Goal: Information Seeking & Learning: Learn about a topic

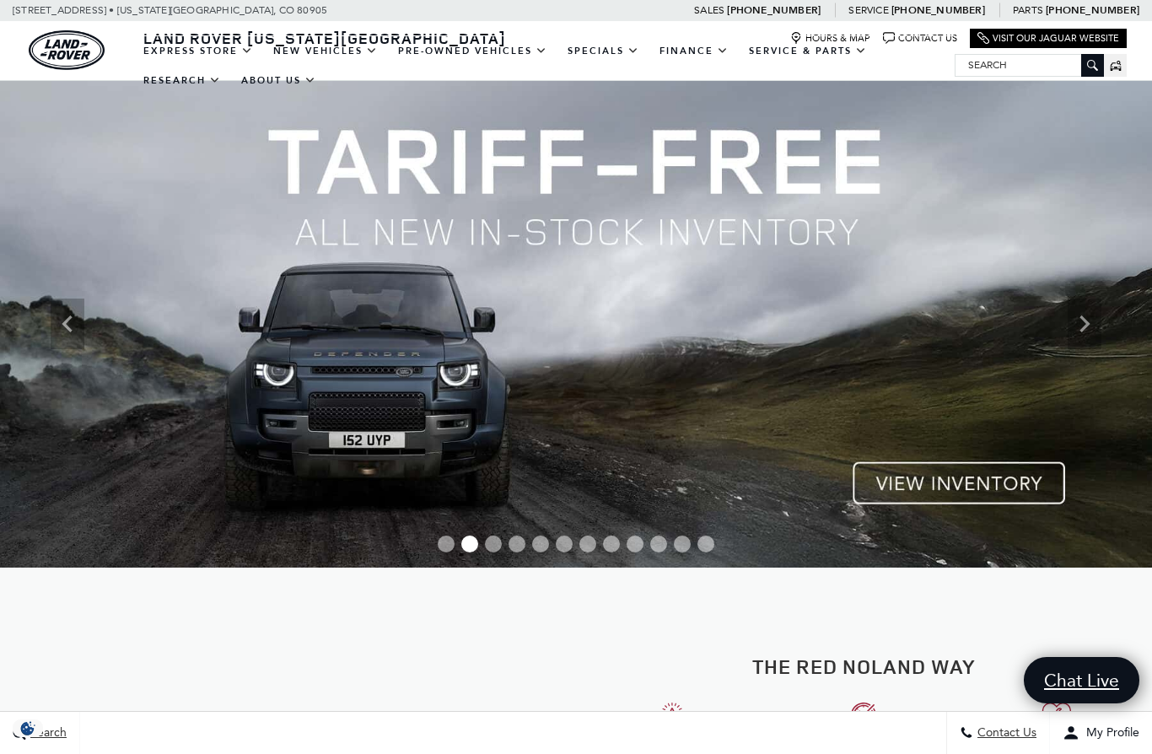
click at [0, 0] on link "Defender 110" at bounding box center [0, 0] width 0 height 0
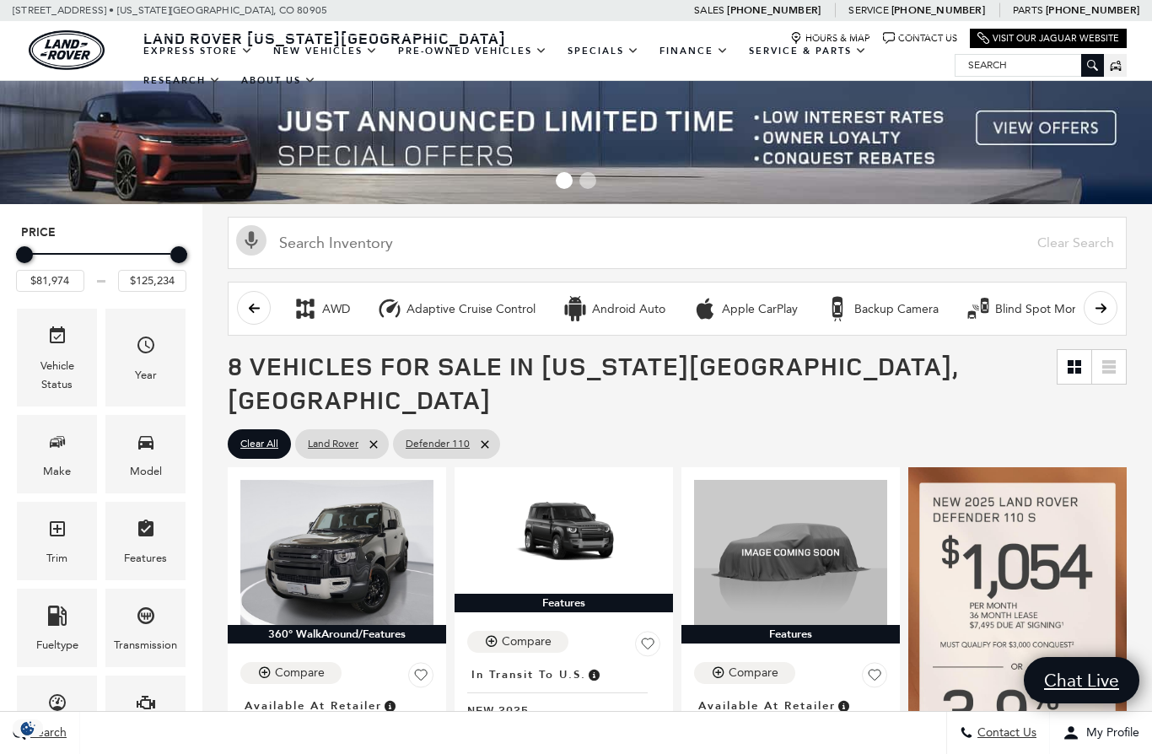
click at [1060, 124] on img at bounding box center [576, 142] width 1152 height 123
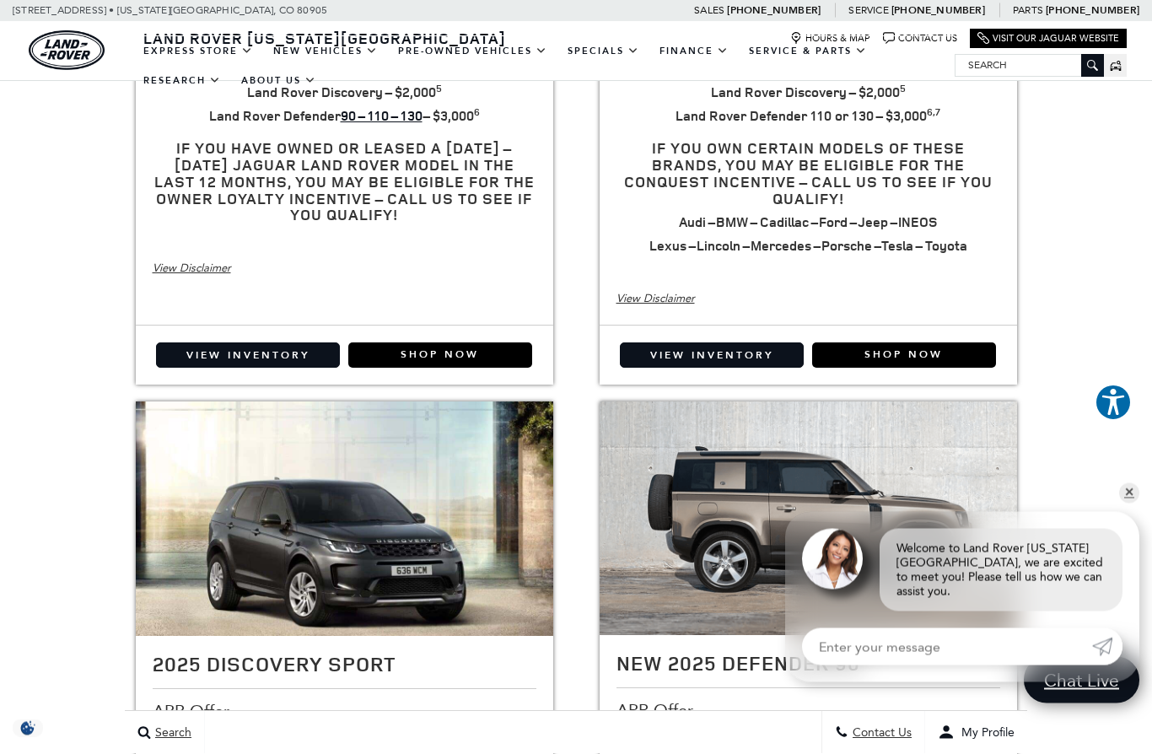
scroll to position [729, 0]
click at [665, 289] on div "View Disclaimer" at bounding box center [808, 298] width 384 height 19
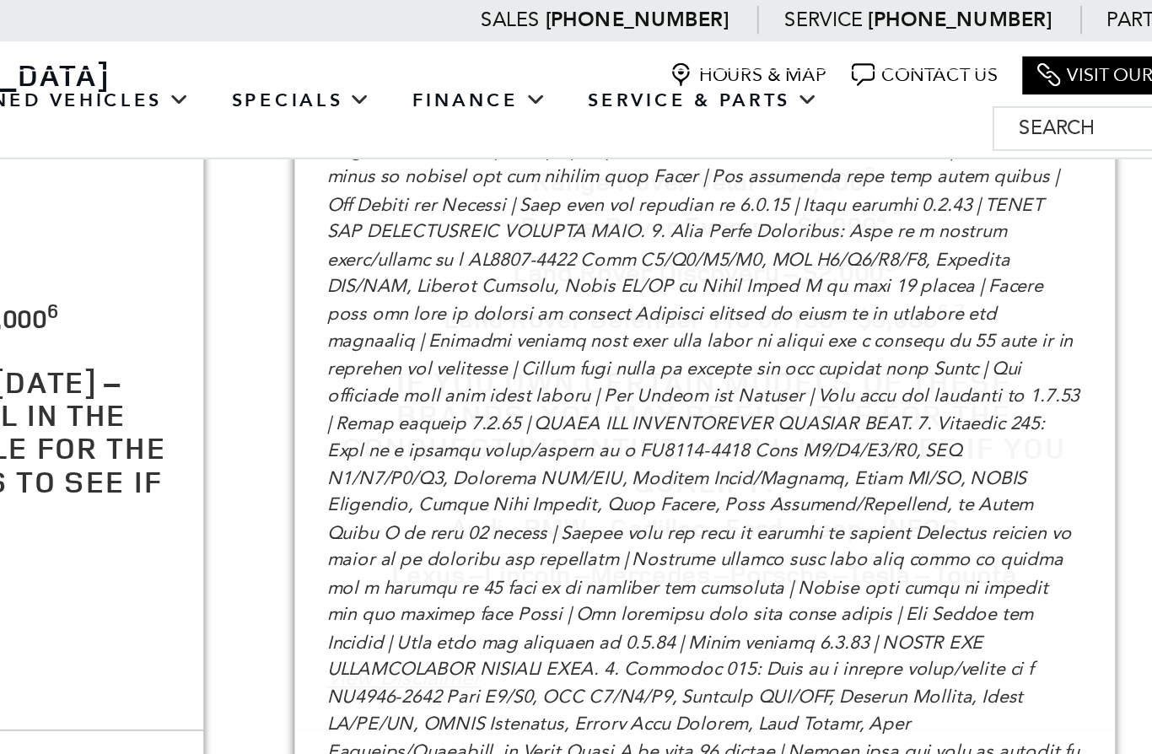
scroll to position [682, 0]
click at [616, 162] on p at bounding box center [808, 78] width 384 height 766
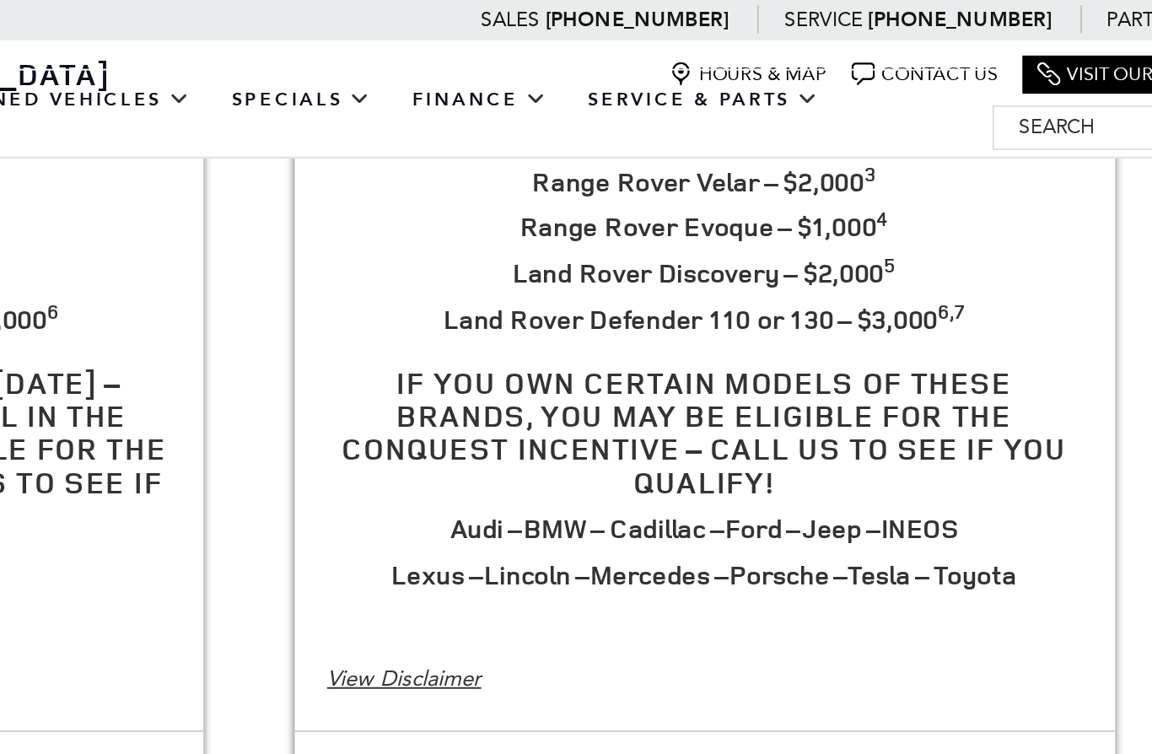
click at [927, 158] on sup "6,7" at bounding box center [933, 159] width 13 height 14
click at [927, 152] on sup "6,7" at bounding box center [933, 159] width 13 height 14
click at [616, 336] on div "View Disclaimer" at bounding box center [808, 345] width 384 height 19
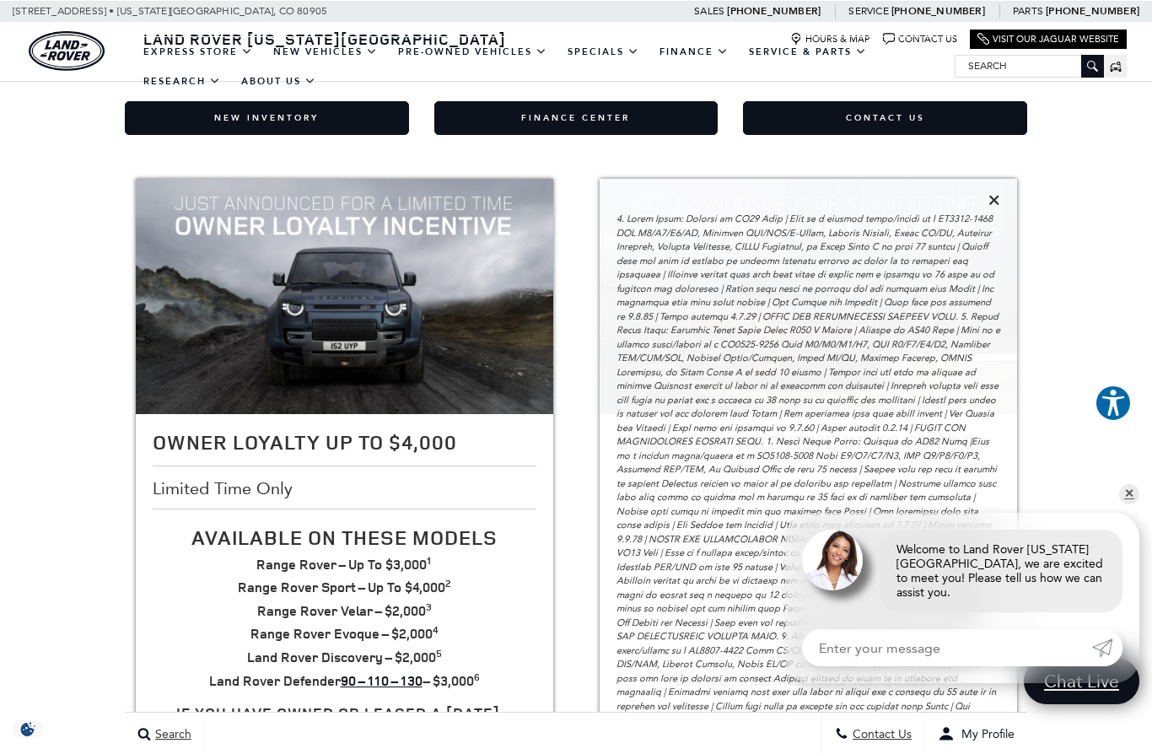
scroll to position [164, 0]
click at [999, 192] on icon at bounding box center [994, 199] width 12 height 15
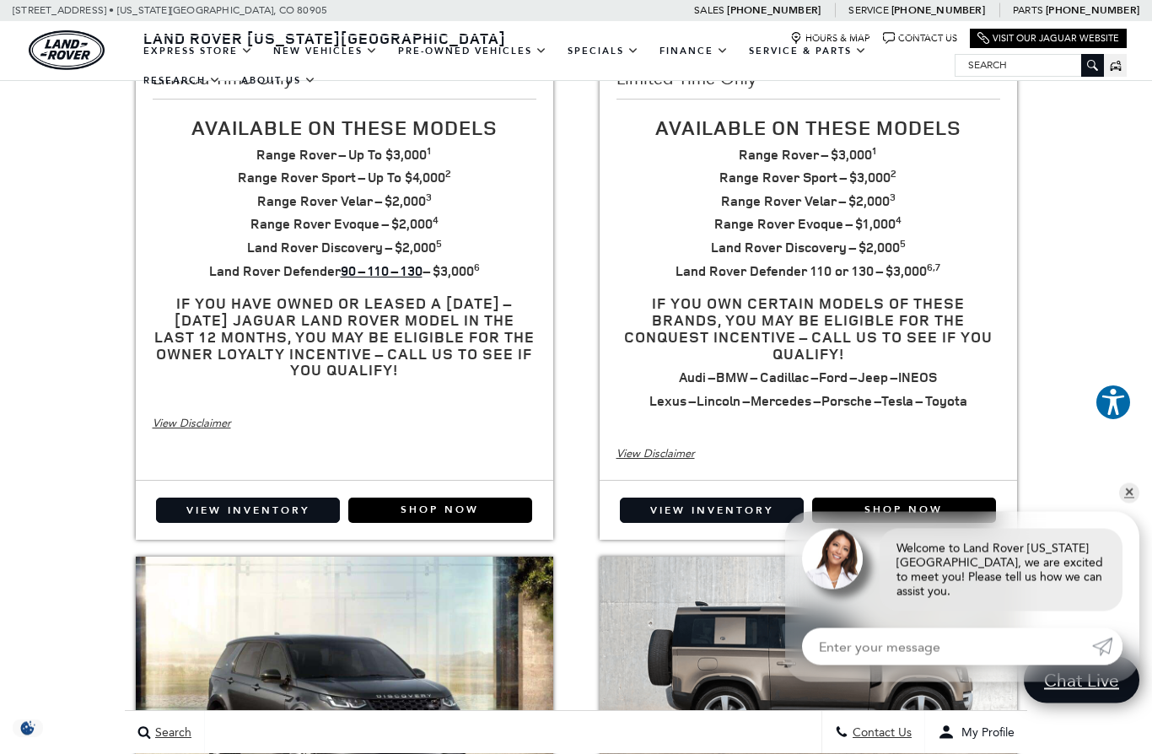
scroll to position [575, 0]
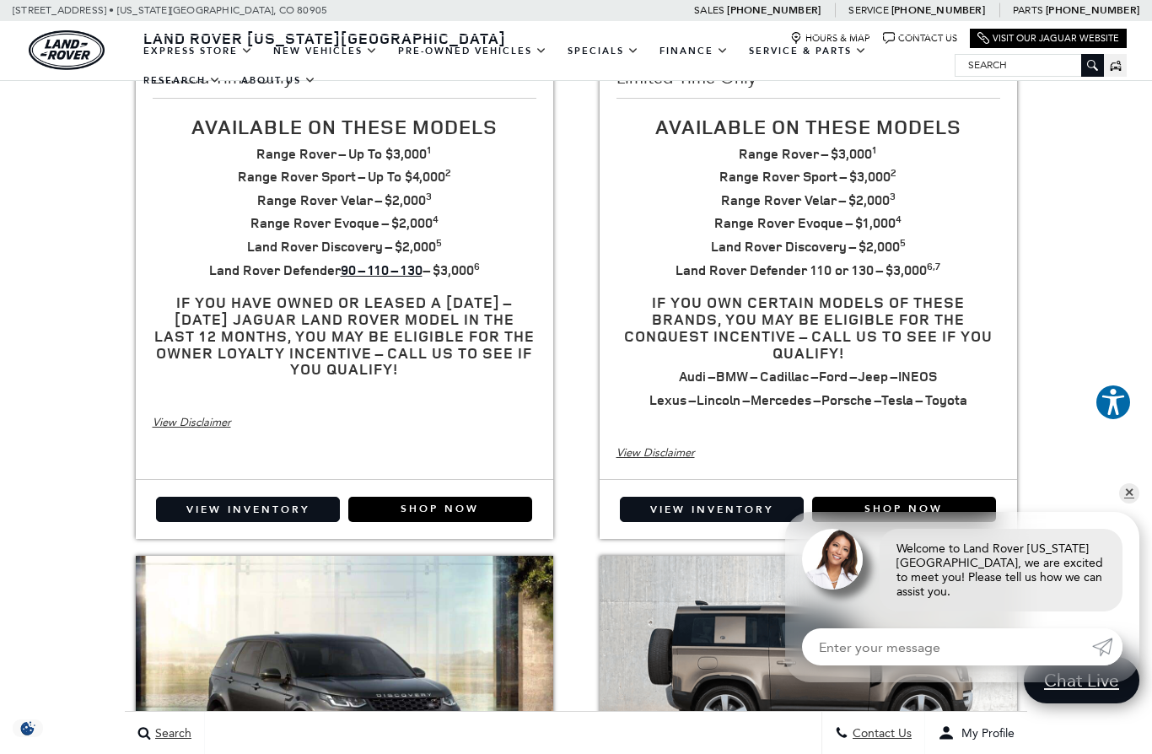
click at [669, 443] on div "View Disclaimer" at bounding box center [808, 452] width 384 height 19
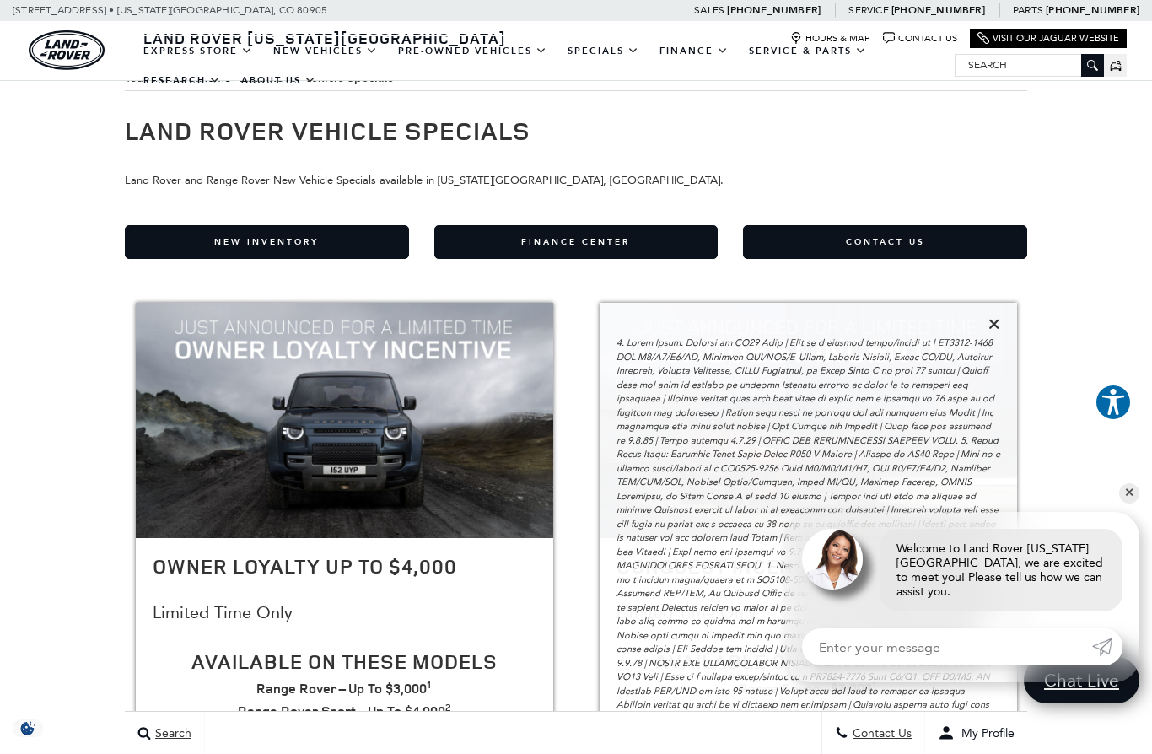
scroll to position [43, 0]
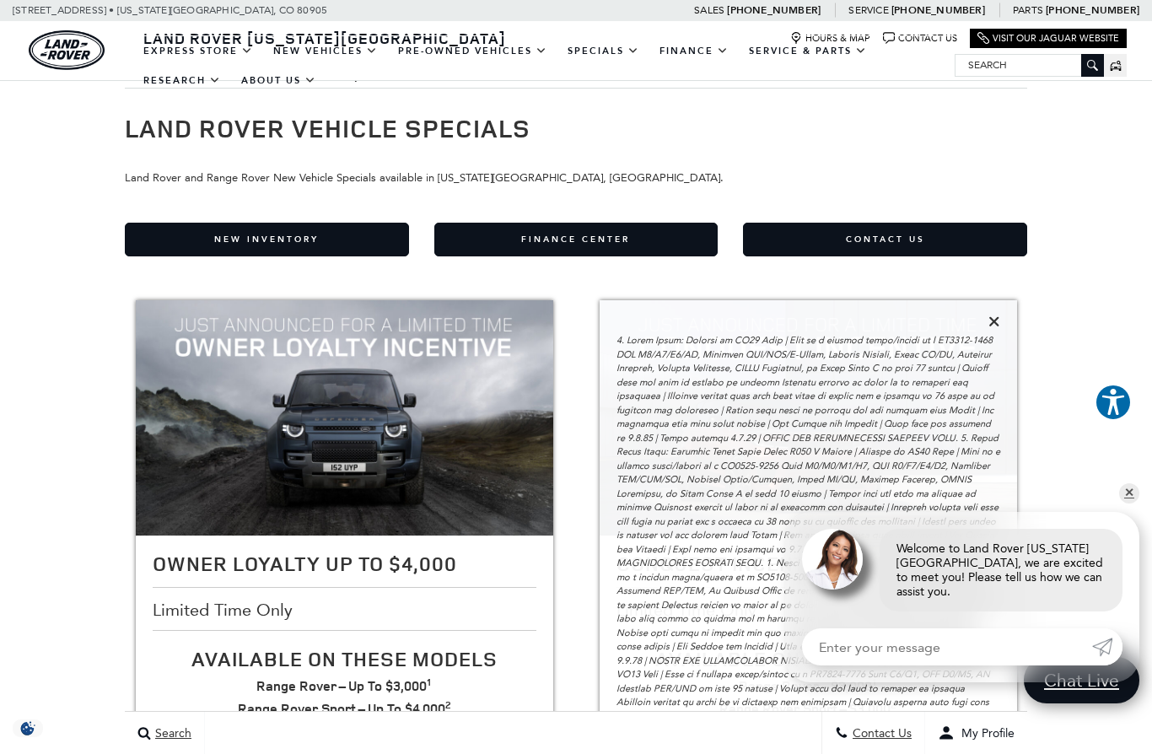
click at [996, 325] on icon at bounding box center [994, 321] width 12 height 15
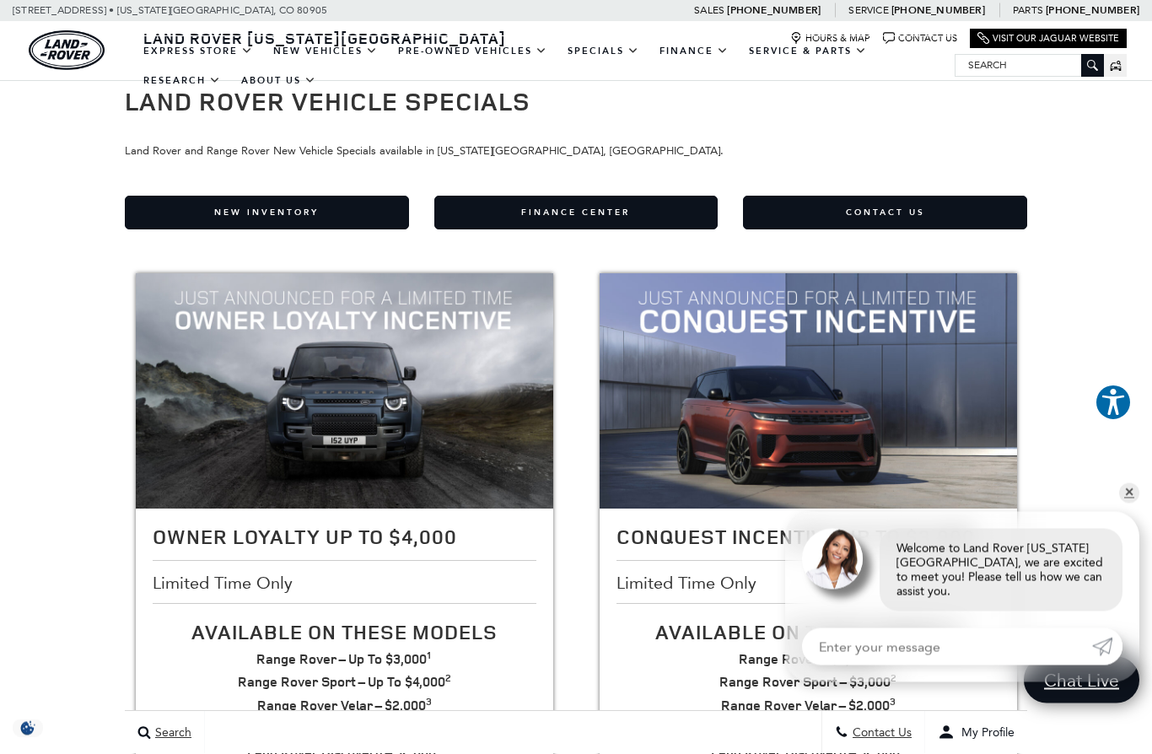
scroll to position [0, 0]
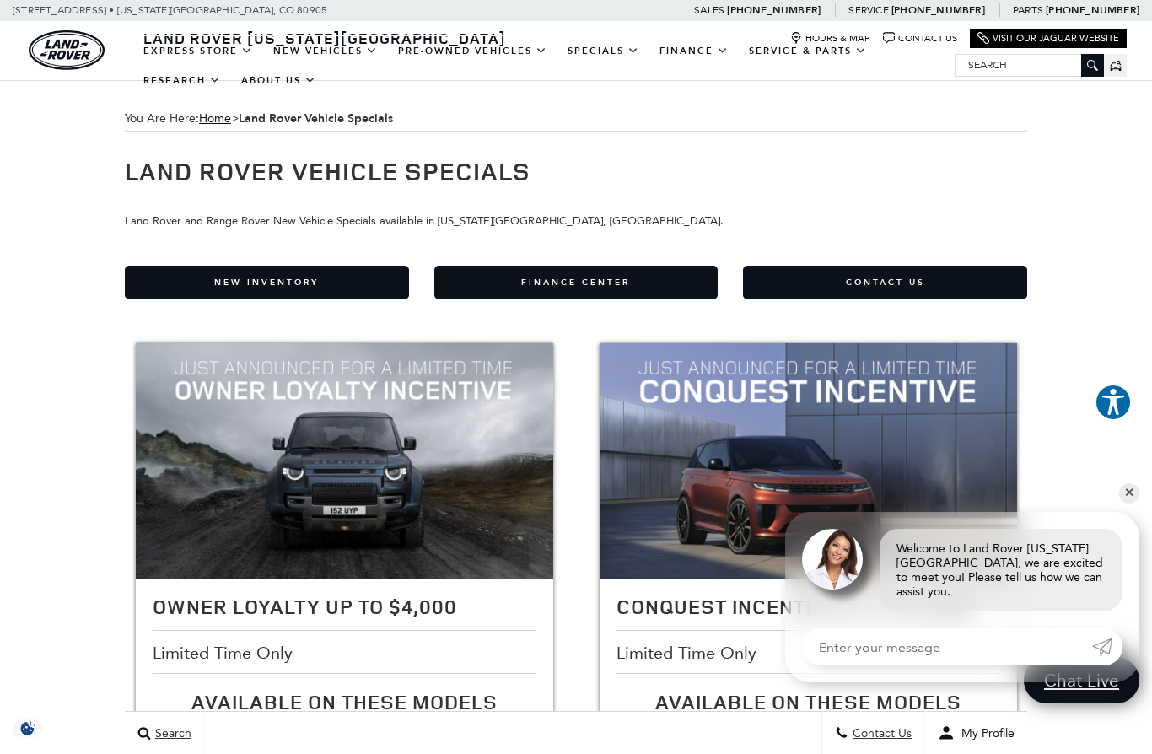
click at [0, 0] on link "Defender 110" at bounding box center [0, 0] width 0 height 0
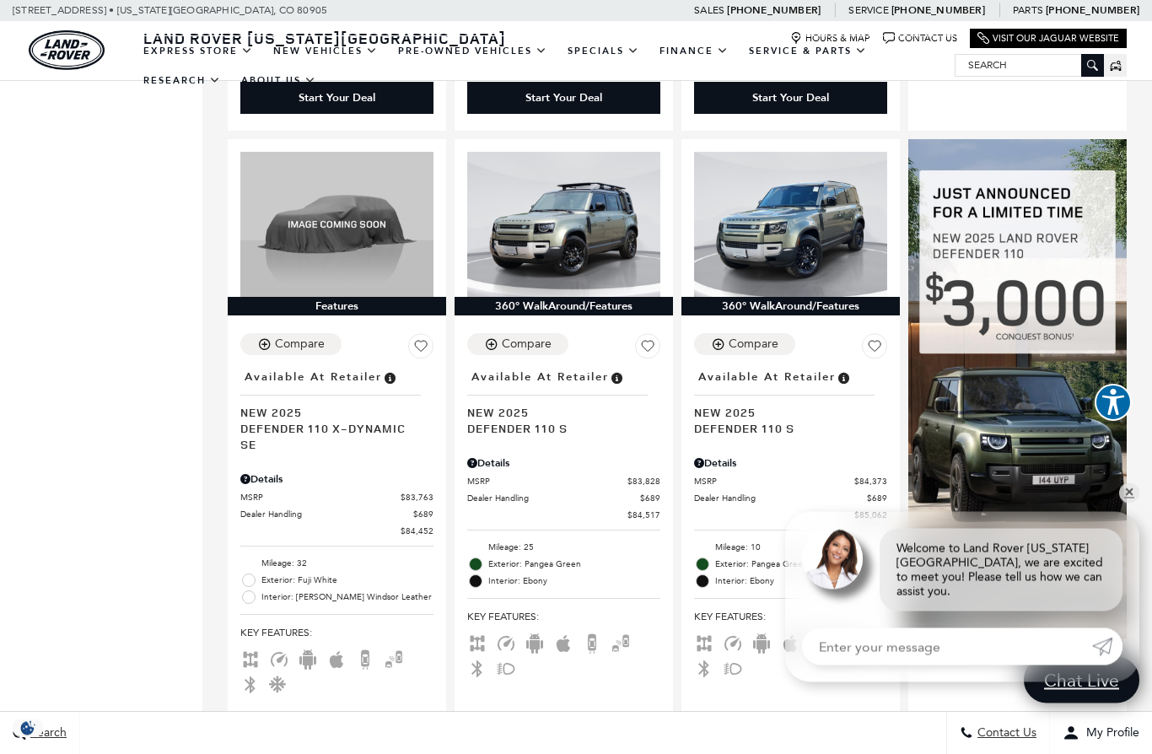
scroll to position [963, 0]
click at [841, 475] on span "MSRP" at bounding box center [774, 481] width 160 height 13
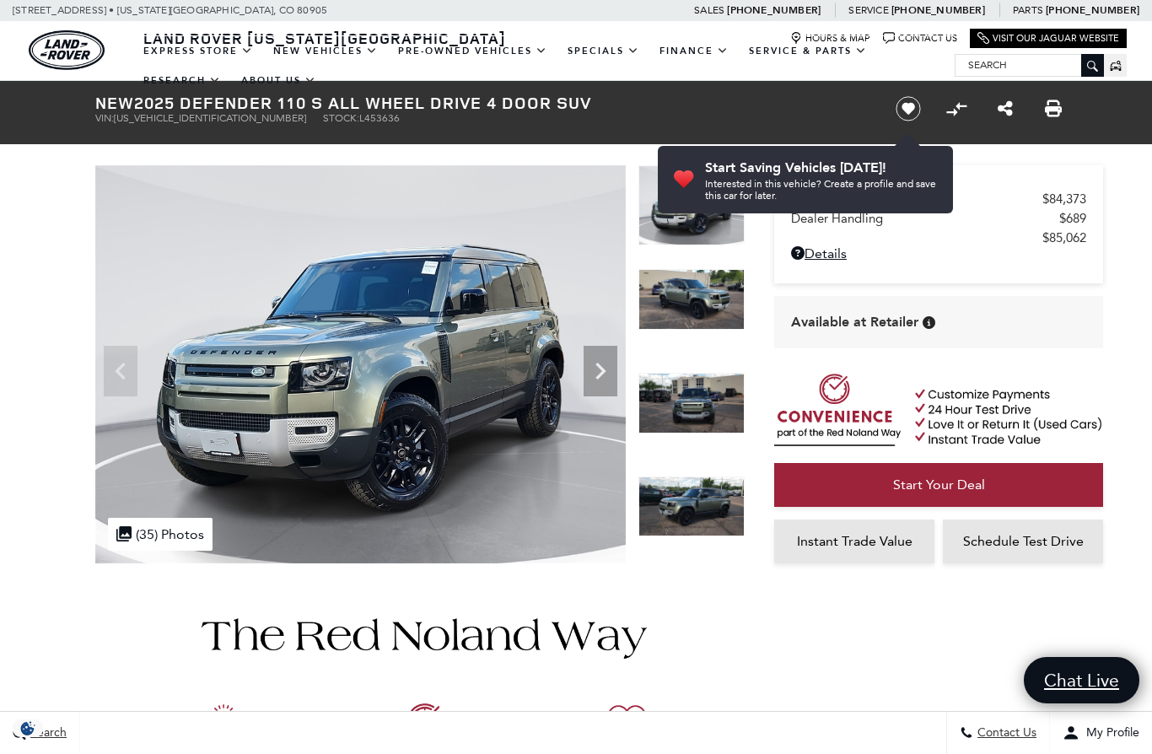
click at [605, 374] on icon "Next" at bounding box center [600, 371] width 34 height 34
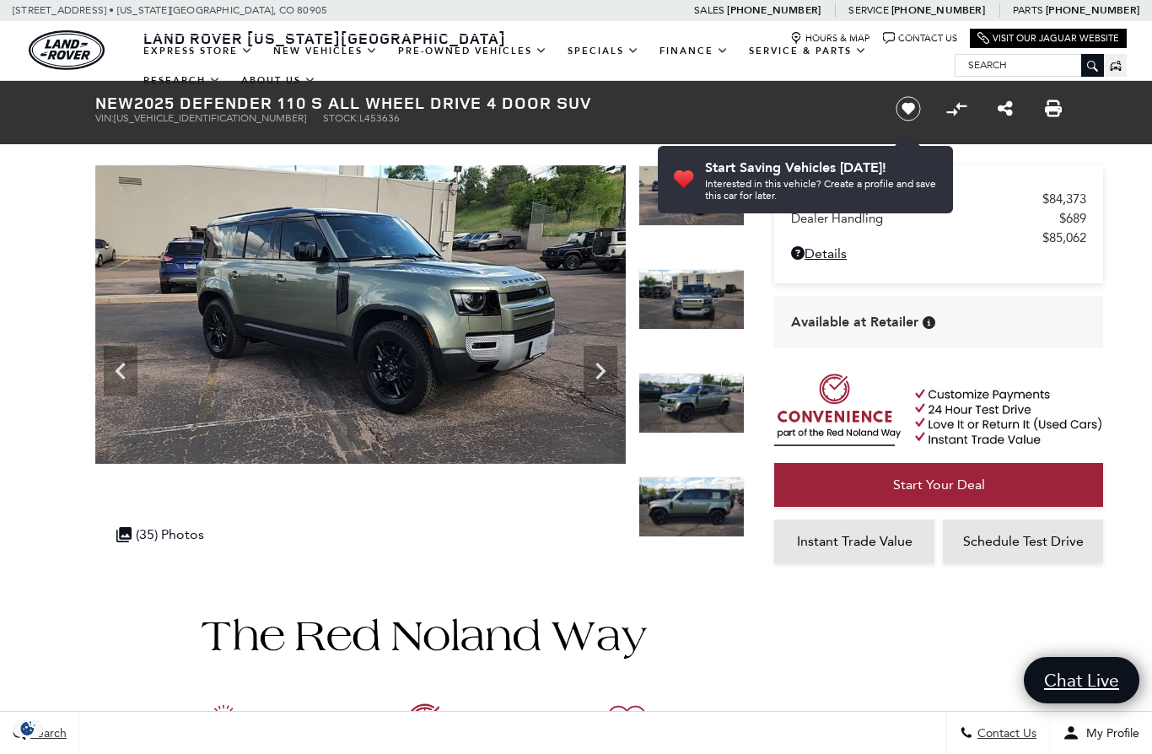
click at [609, 365] on icon "Next" at bounding box center [600, 371] width 34 height 34
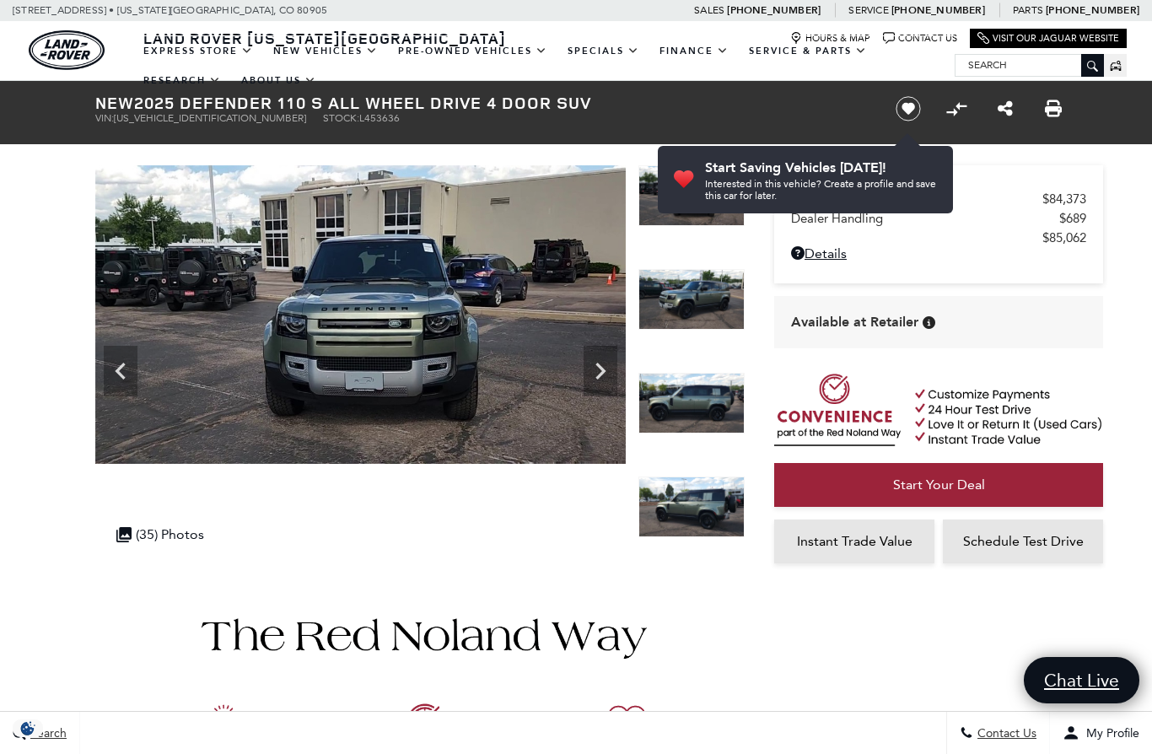
click at [615, 365] on icon "Next" at bounding box center [600, 371] width 34 height 34
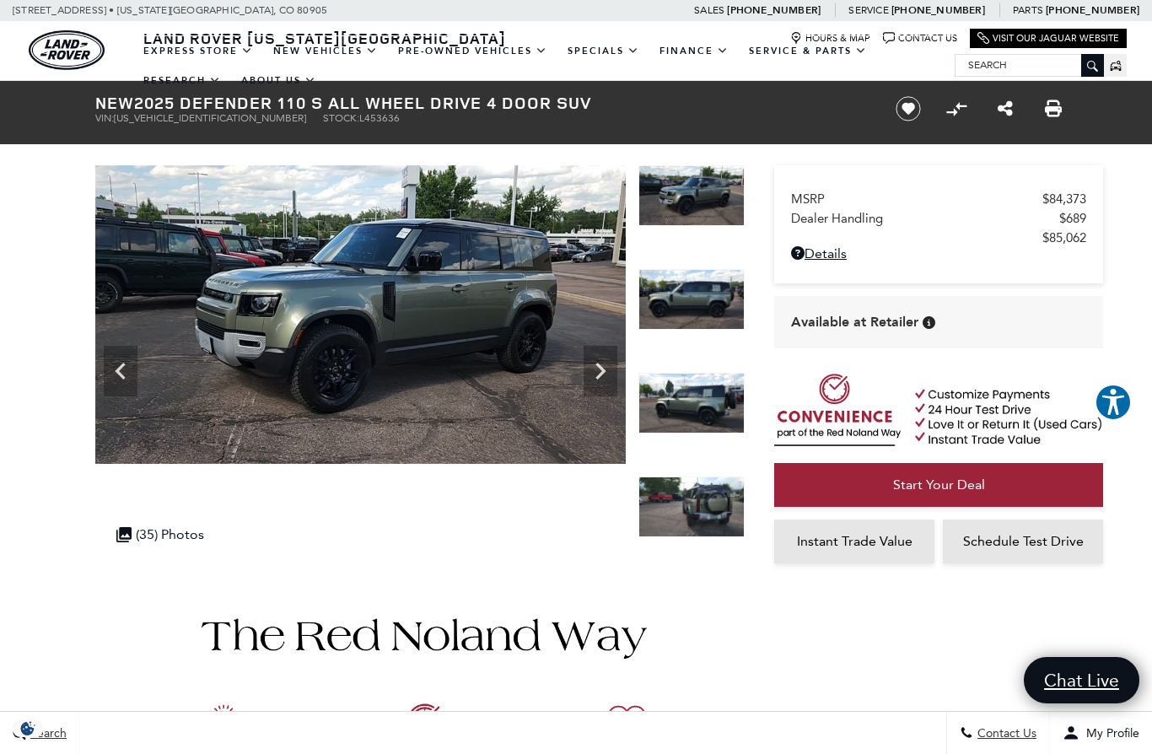
click at [616, 362] on icon "Next" at bounding box center [600, 371] width 34 height 34
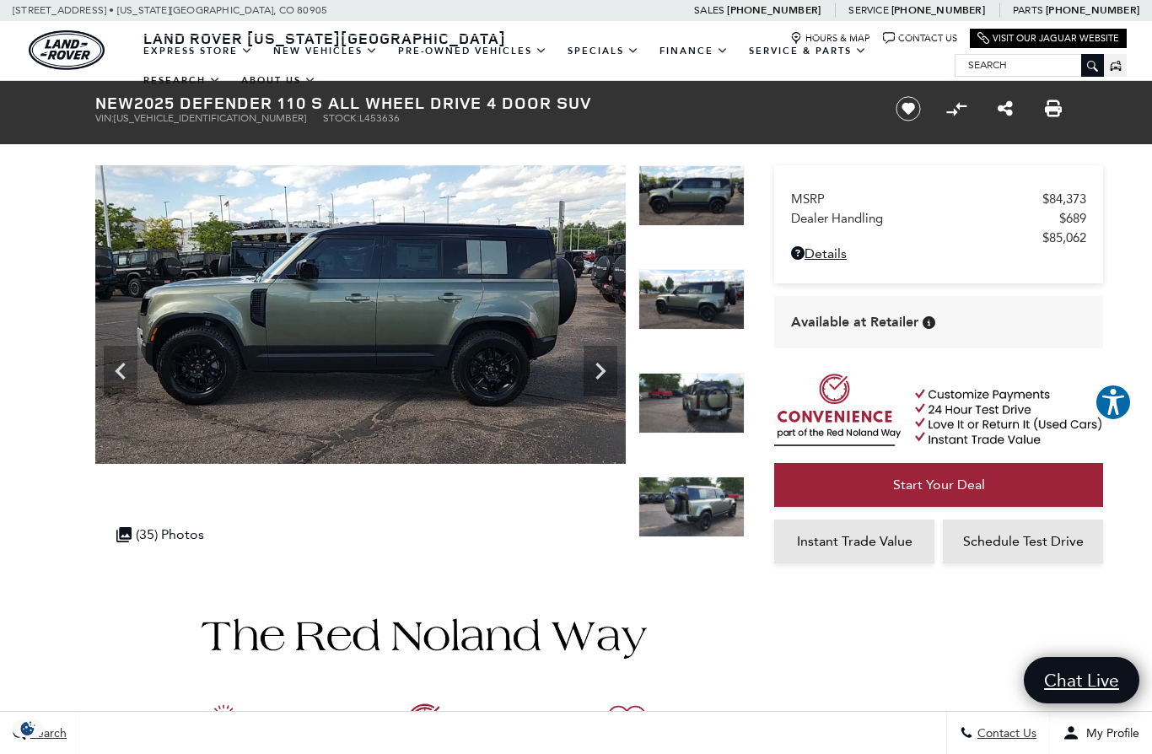
click at [622, 358] on img at bounding box center [360, 314] width 530 height 298
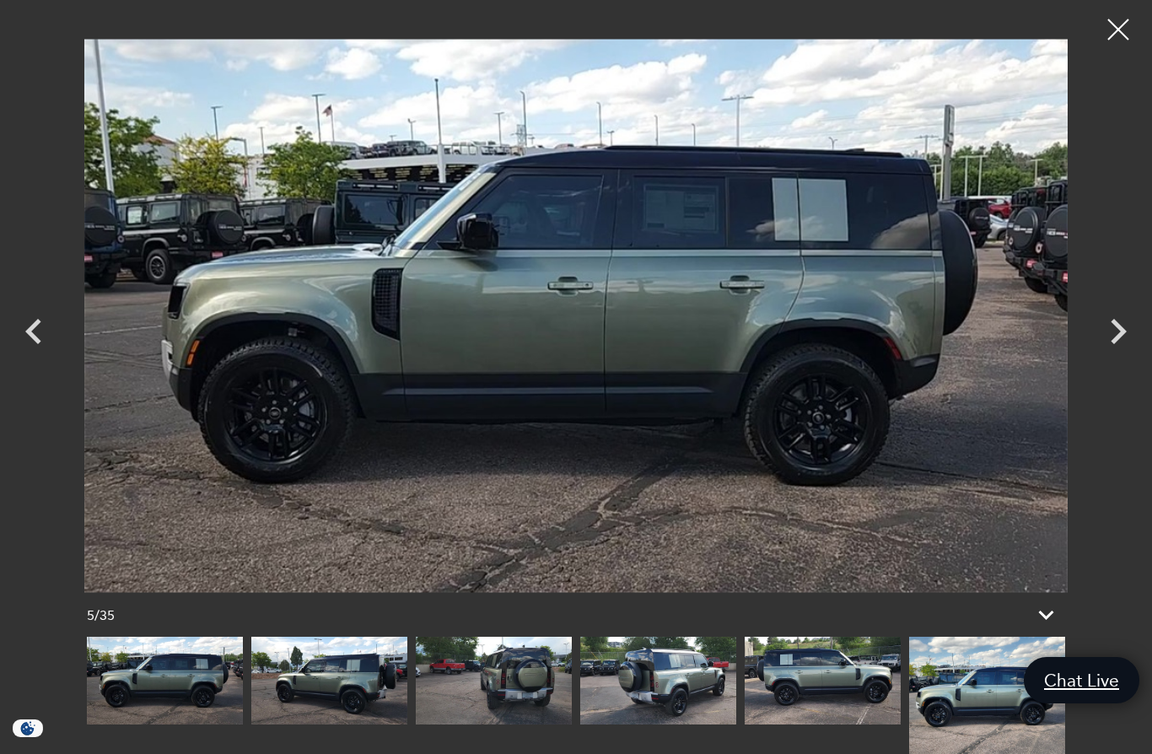
click at [1118, 343] on icon "Next" at bounding box center [1118, 331] width 51 height 51
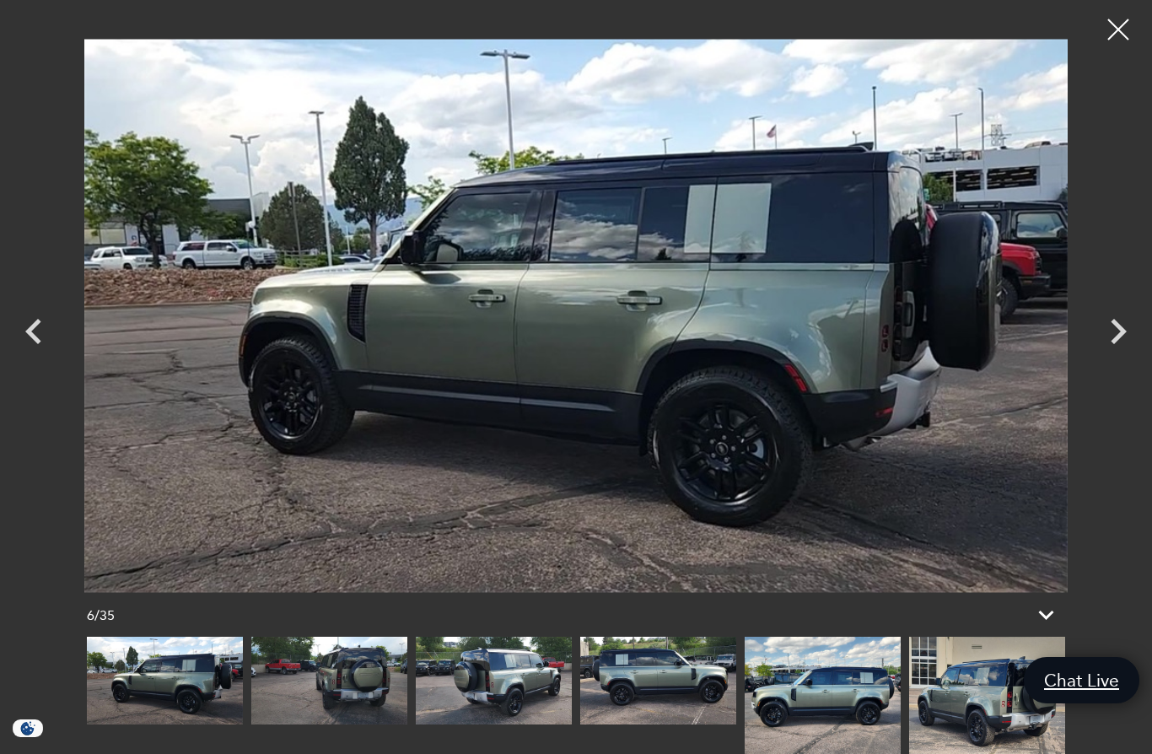
click at [1109, 340] on icon "Next" at bounding box center [1118, 331] width 51 height 51
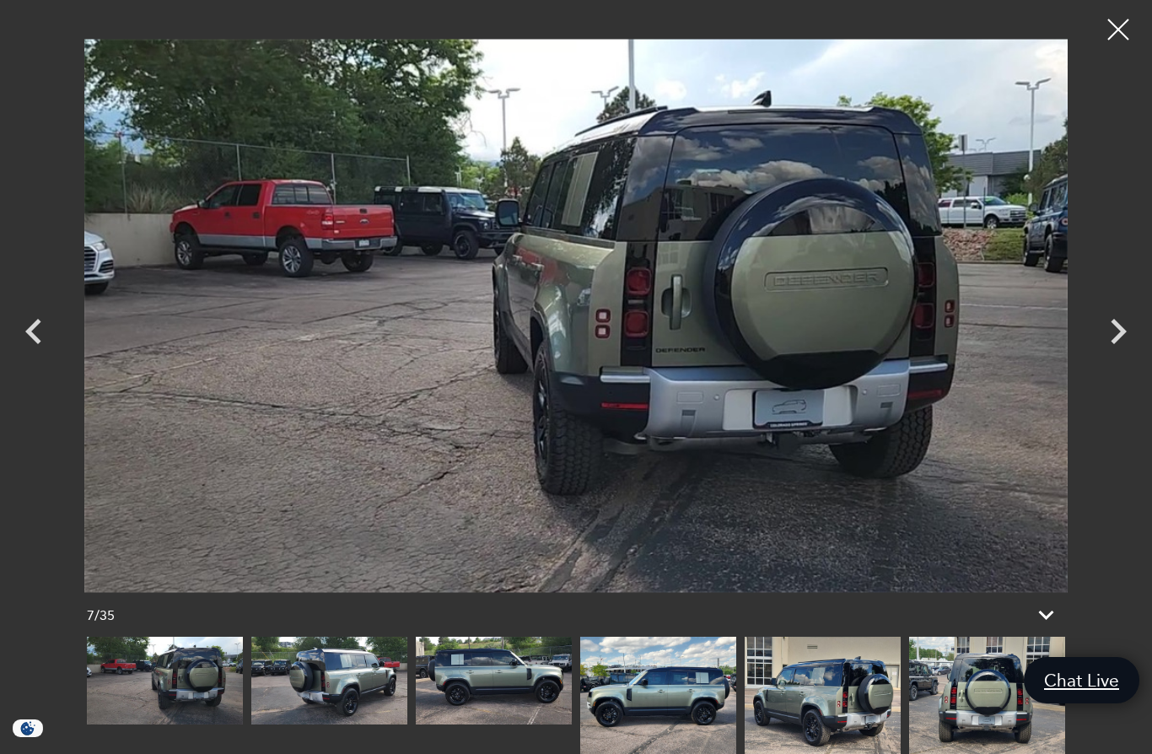
click at [1110, 347] on icon "Next" at bounding box center [1118, 331] width 51 height 51
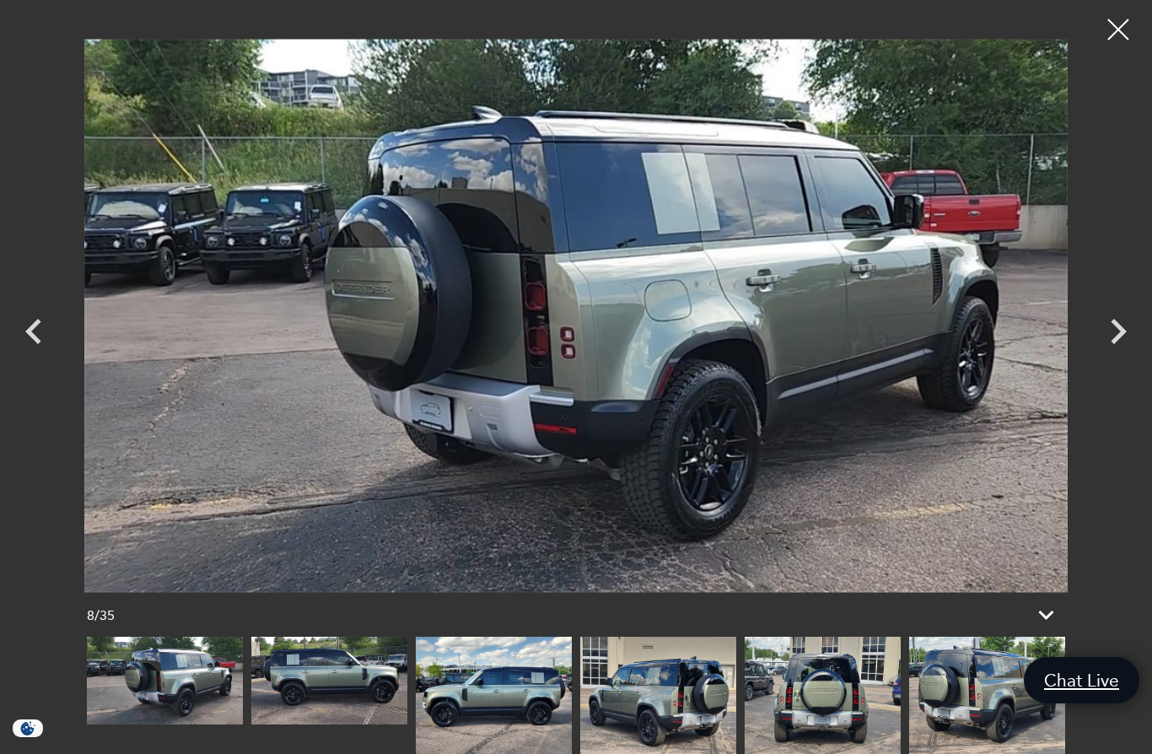
click at [1113, 356] on icon "Next" at bounding box center [1118, 331] width 51 height 51
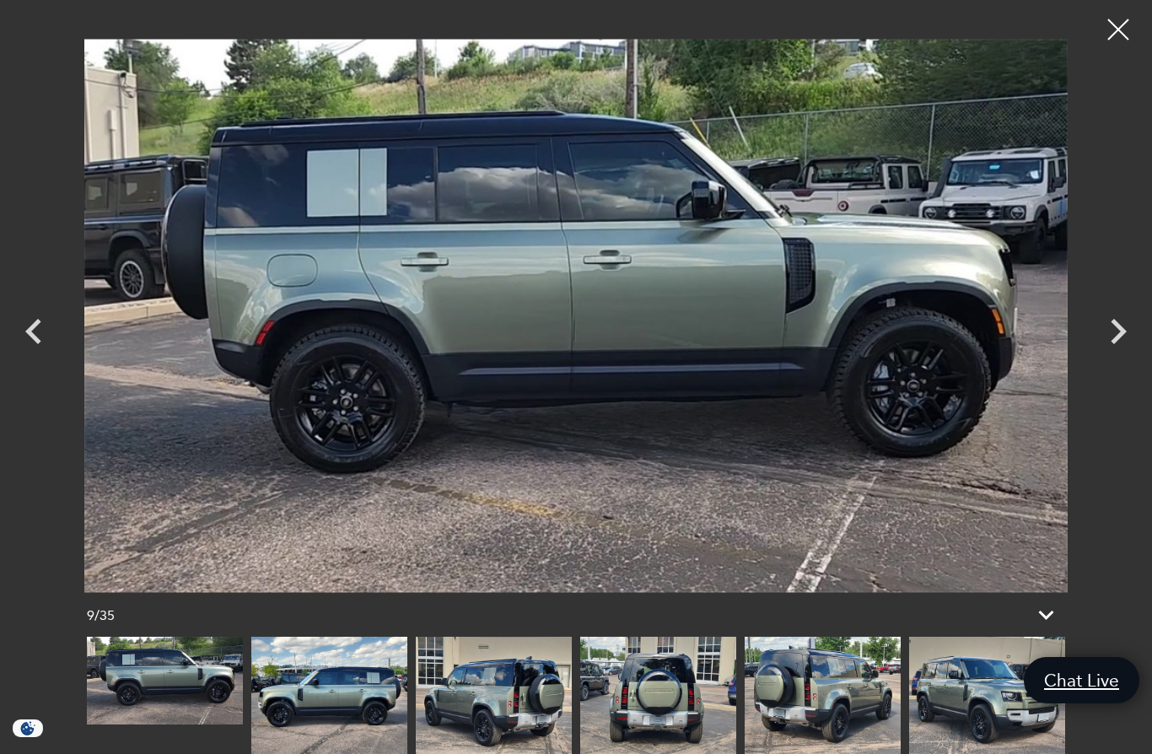
click at [1118, 28] on div at bounding box center [1118, 29] width 42 height 42
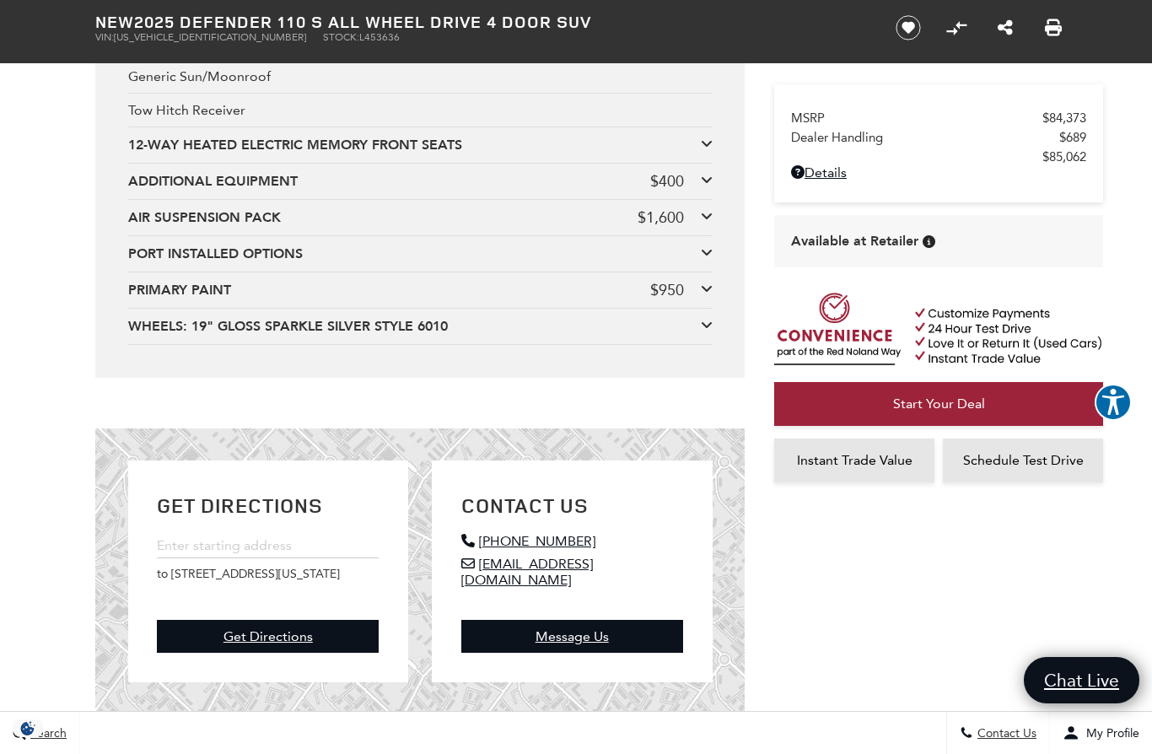
scroll to position [4002, 0]
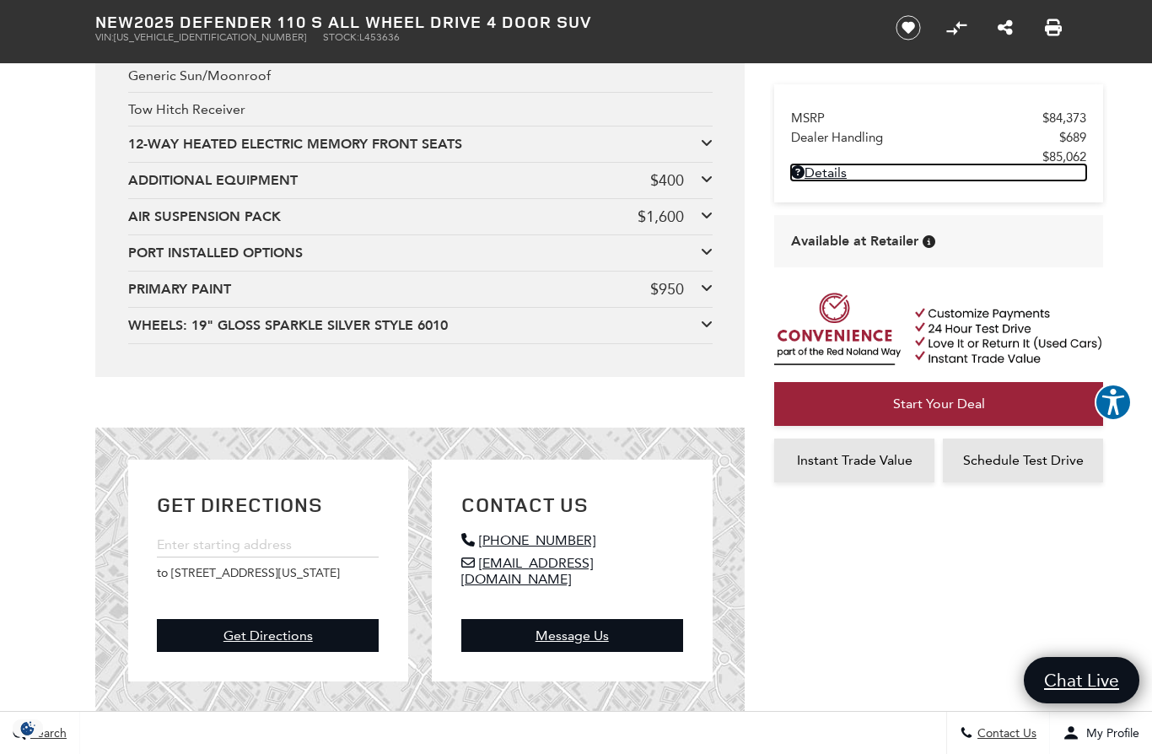
click at [841, 180] on link "Details New 2025 Defender 110 S All Wheel Drive 4 Door SUV" at bounding box center [938, 172] width 295 height 16
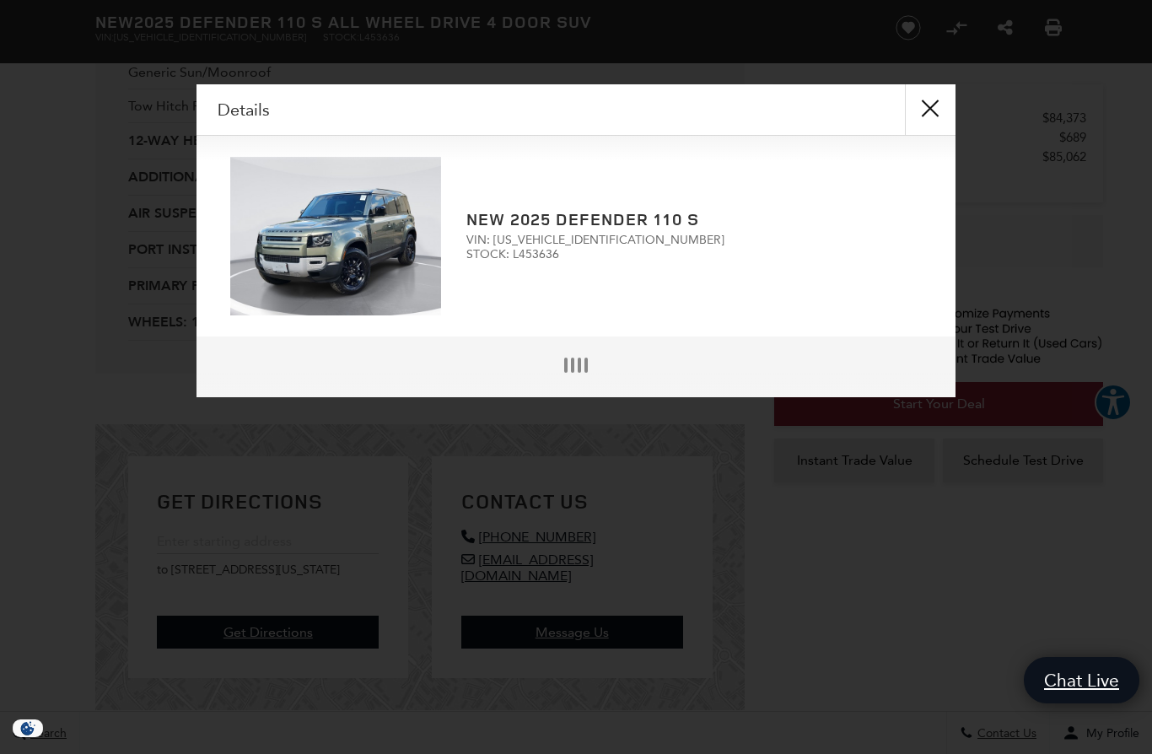
scroll to position [4006, 0]
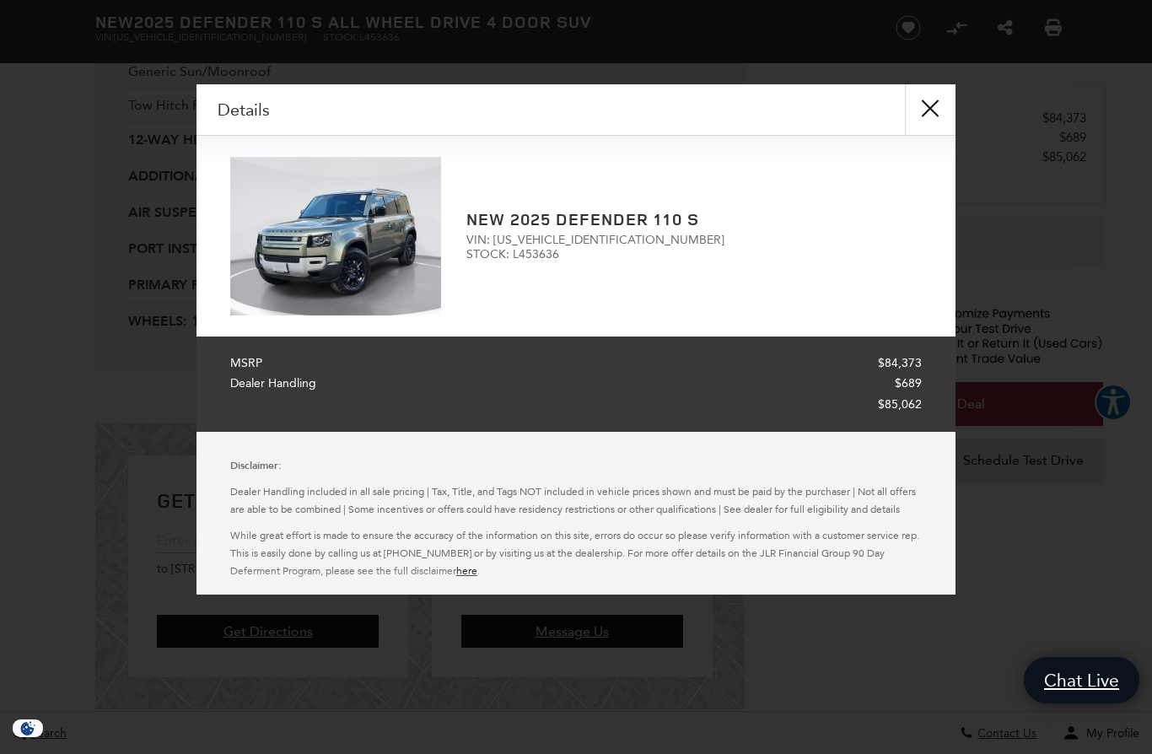
click at [928, 101] on button "close" at bounding box center [930, 109] width 51 height 51
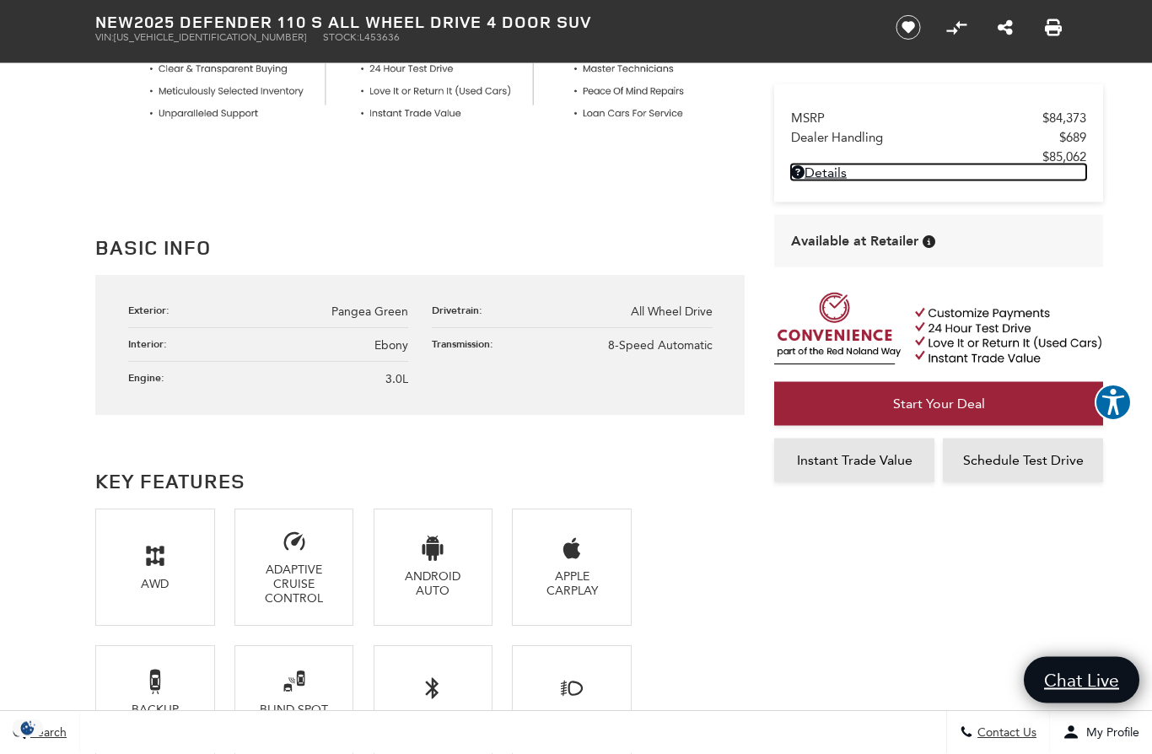
scroll to position [0, 0]
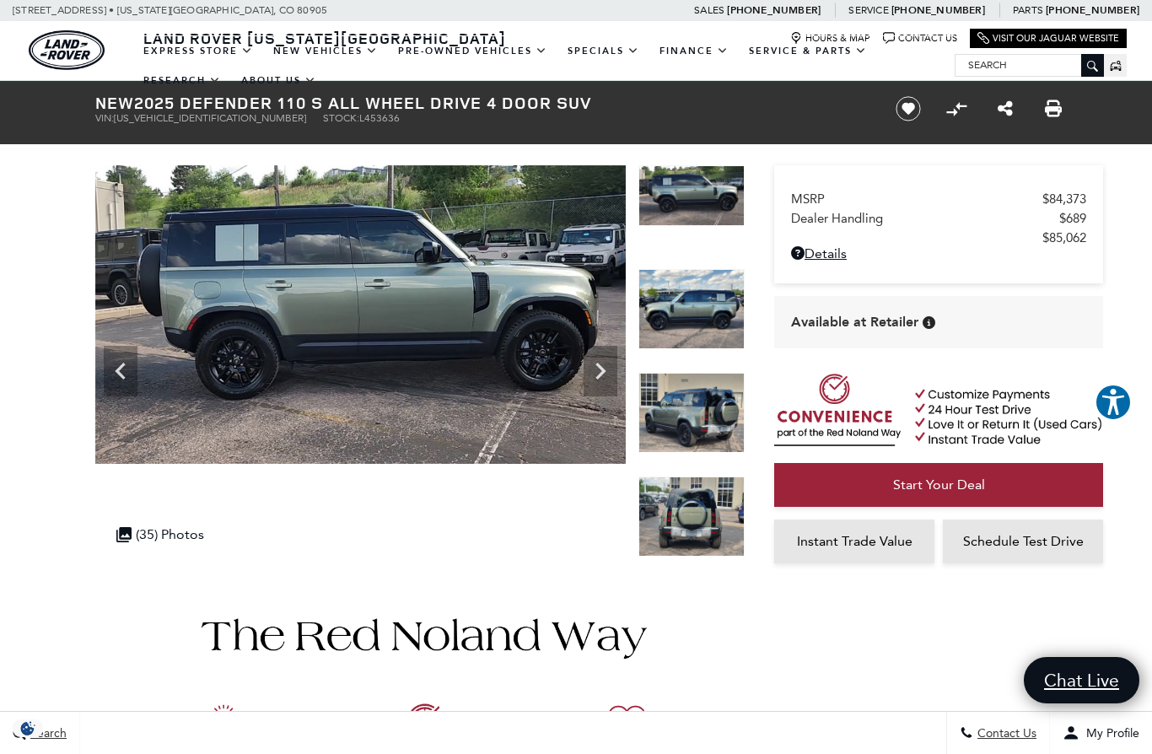
click at [838, 36] on link "Map Marker Icon Hours & Map" at bounding box center [830, 38] width 80 height 13
